Goal: Book appointment/travel/reservation

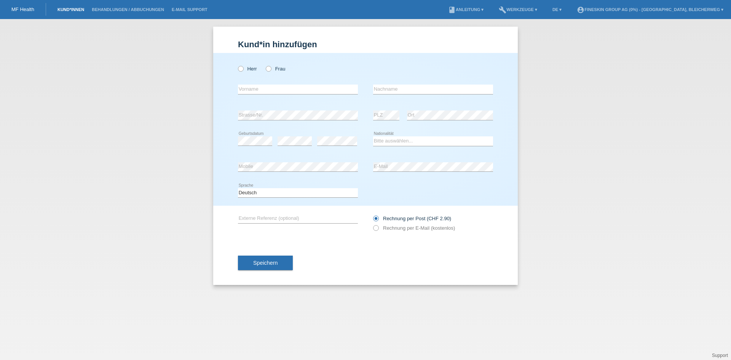
click at [68, 9] on link "Kund*innen" at bounding box center [71, 9] width 34 height 5
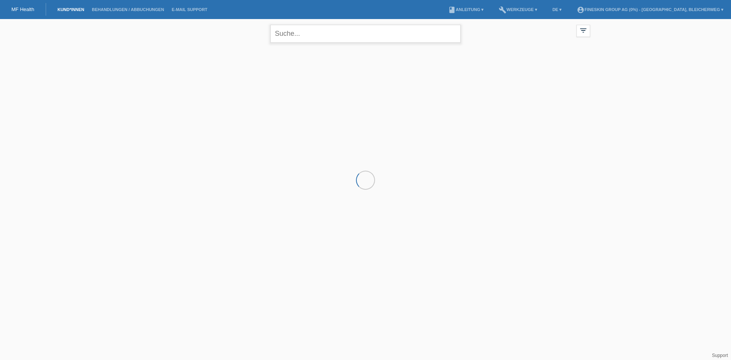
click at [312, 35] on input "text" at bounding box center [365, 34] width 190 height 18
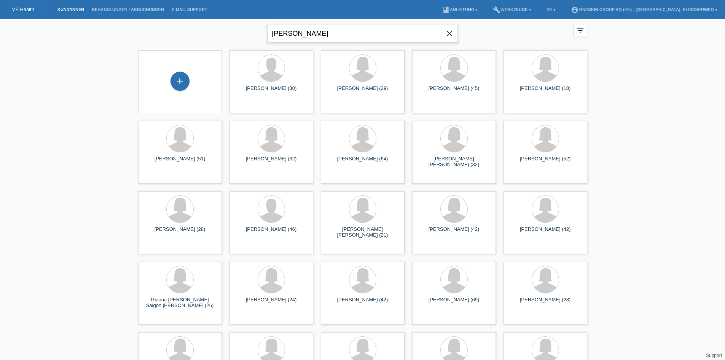
type input "milojkovic"
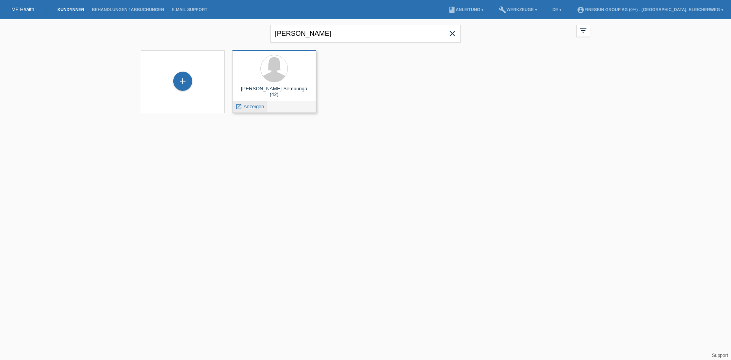
click at [251, 105] on span "Anzeigen" at bounding box center [254, 107] width 21 height 6
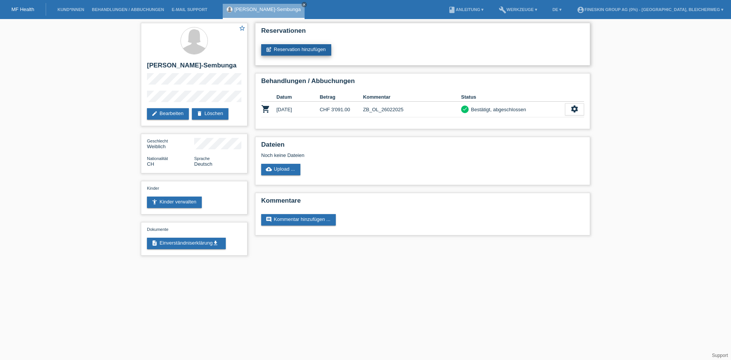
click at [295, 48] on link "post_add Reservation hinzufügen" at bounding box center [296, 49] width 70 height 11
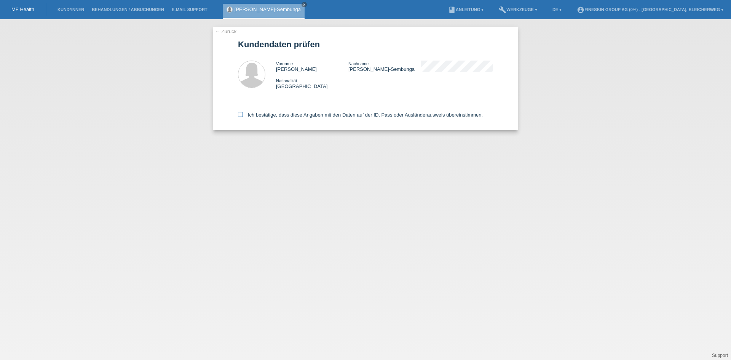
click at [238, 113] on icon at bounding box center [240, 114] width 5 height 5
click at [238, 113] on input "Ich bestätige, dass diese Angaben mit den Daten auf der ID, Pass oder Ausländer…" at bounding box center [240, 114] width 5 height 5
checkbox input "true"
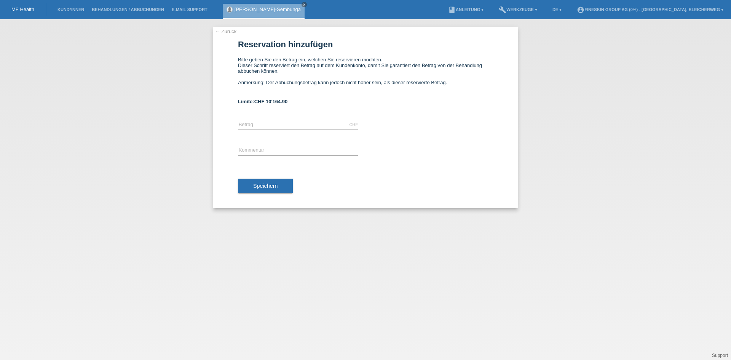
click at [223, 30] on link "← Zurück" at bounding box center [225, 32] width 21 height 6
